Goal: Transaction & Acquisition: Purchase product/service

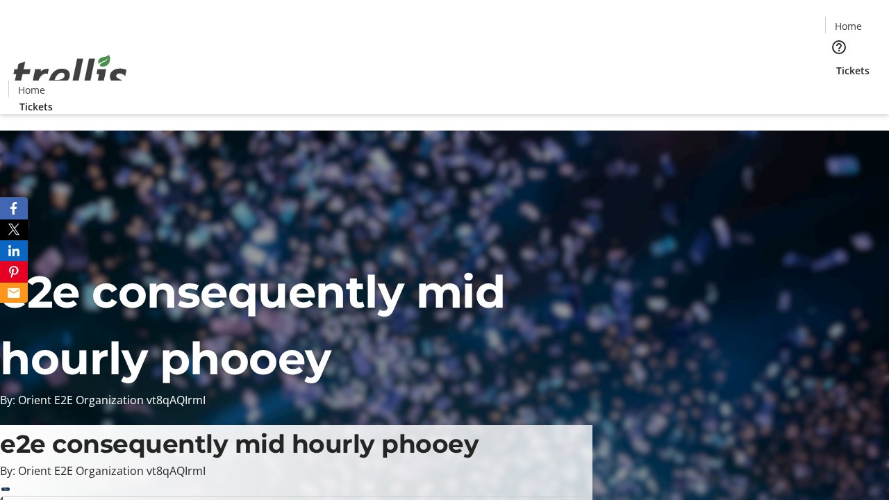
click at [836, 63] on span "Tickets" at bounding box center [852, 70] width 33 height 15
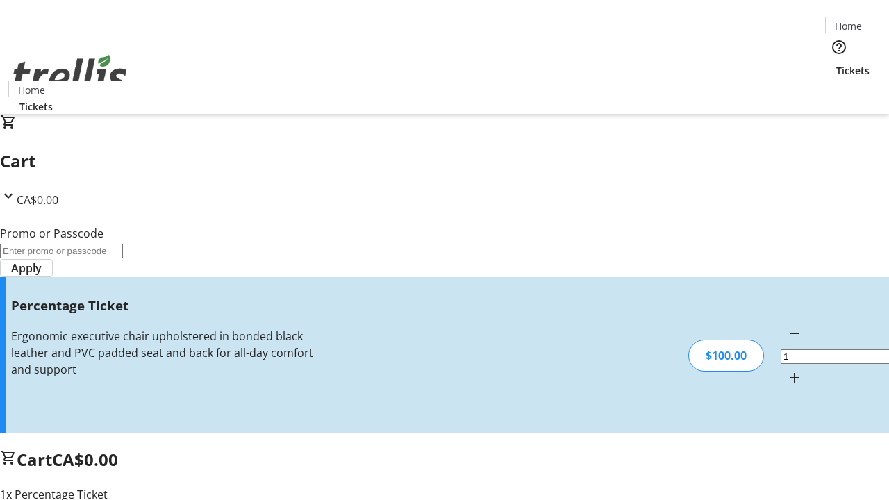
type input "BAR"
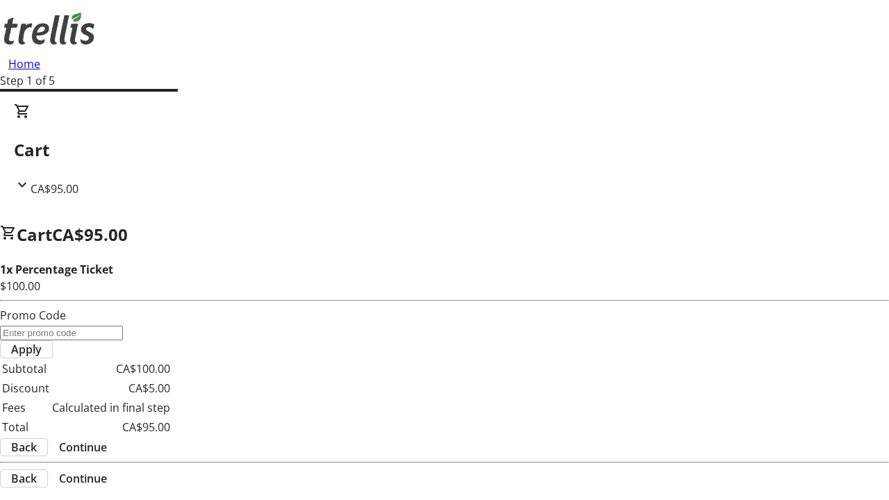
click at [107, 439] on span "Continue" at bounding box center [83, 447] width 48 height 17
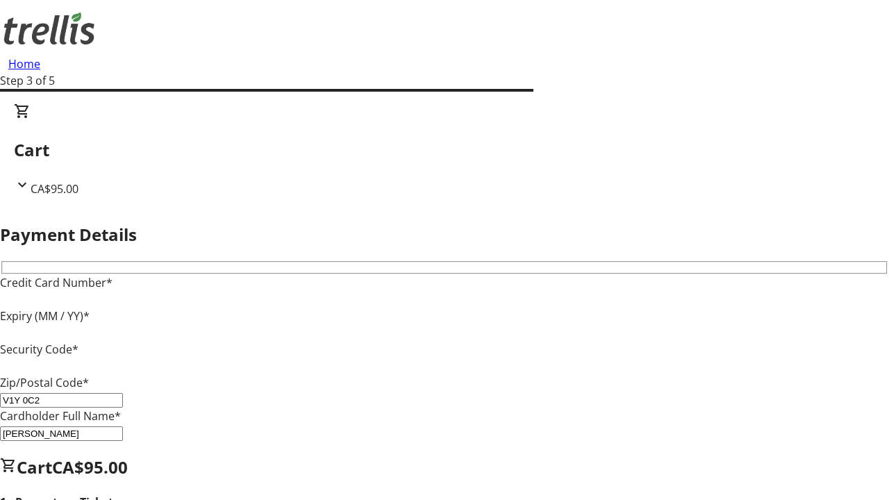
type input "V1Y 0C2"
